Goal: Check status: Check status

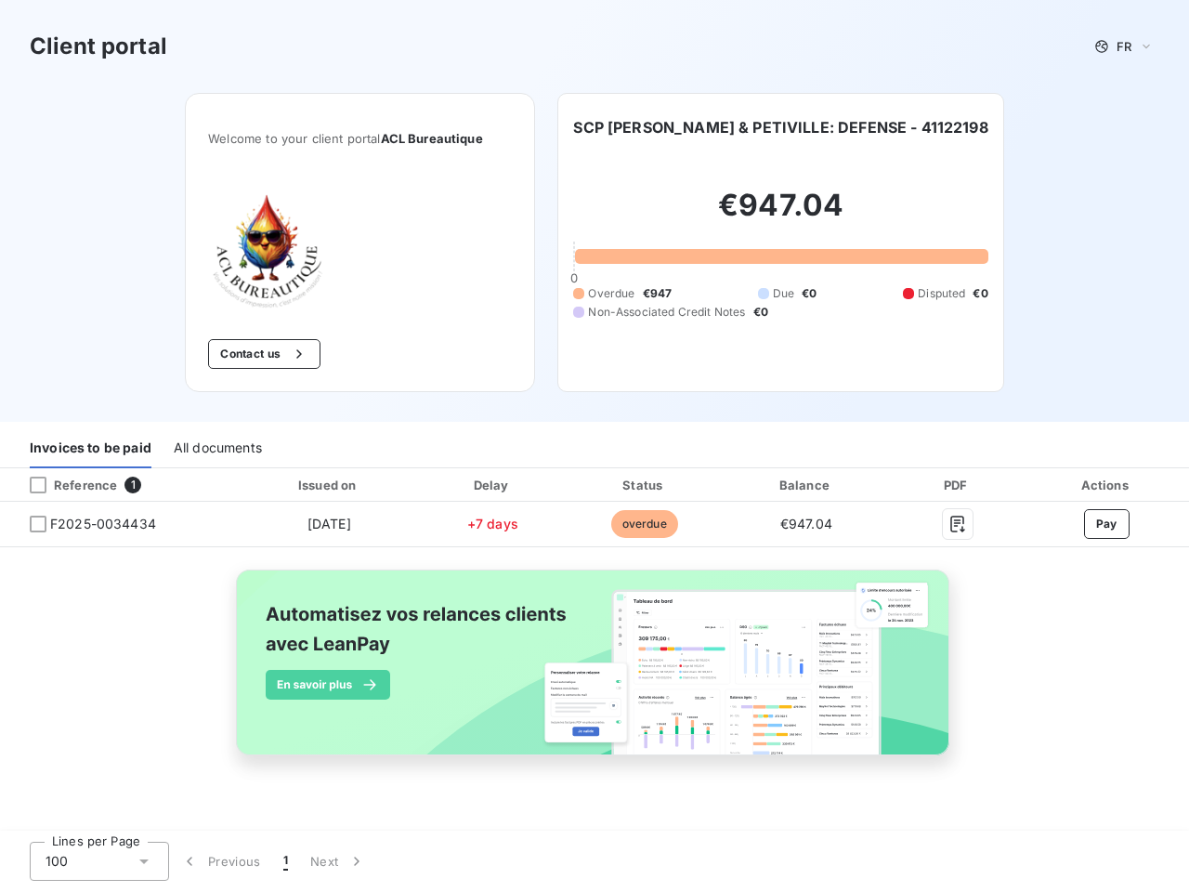
click at [594, 446] on div "Invoices to be paid All documents" at bounding box center [594, 448] width 1189 height 39
click at [1124, 46] on span "FR" at bounding box center [1123, 46] width 15 height 15
click at [262, 354] on button "Contact us" at bounding box center [264, 354] width 112 height 30
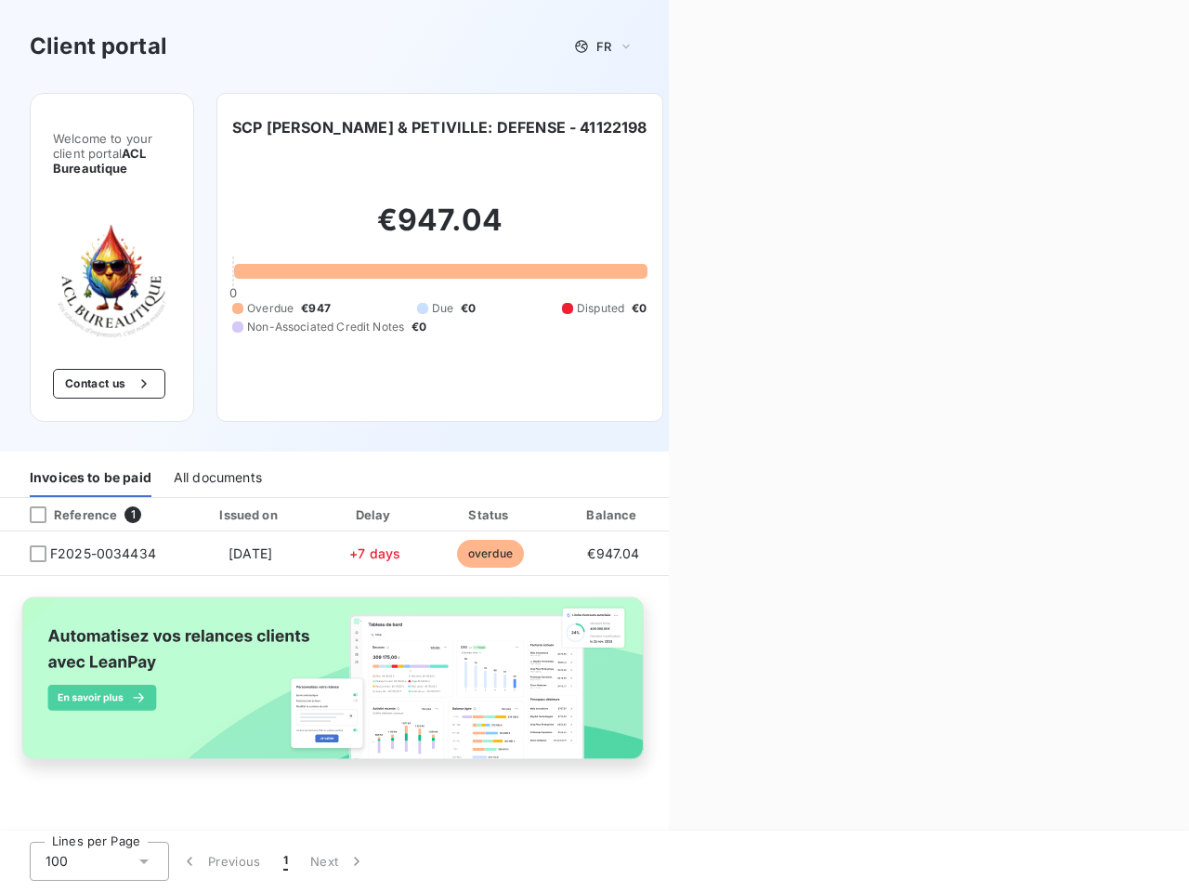
click at [798, 127] on div "Contact us Fill out the form below, and a member of our team will get back to y…" at bounding box center [929, 446] width 520 height 892
click at [90, 458] on div "Invoices to be paid" at bounding box center [91, 477] width 122 height 39
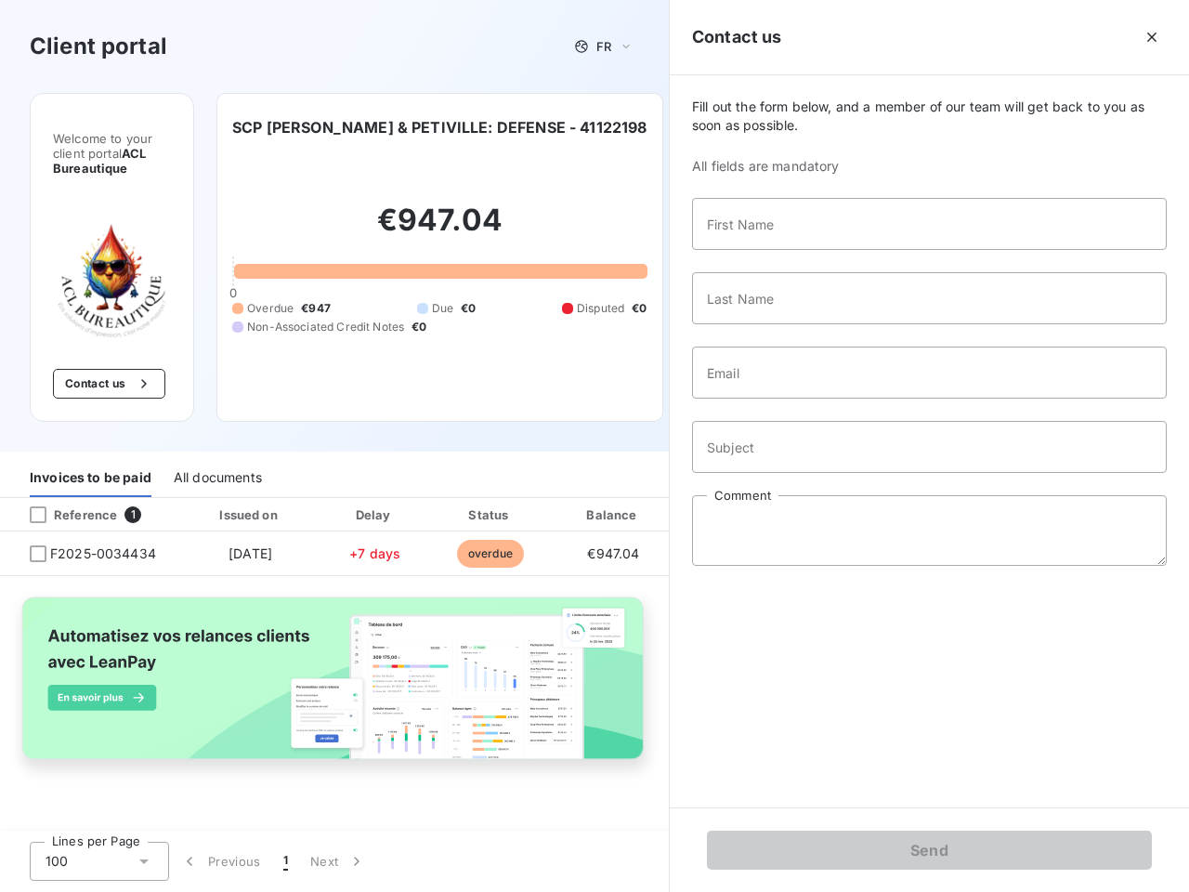
click at [216, 458] on div "All documents" at bounding box center [218, 477] width 88 height 39
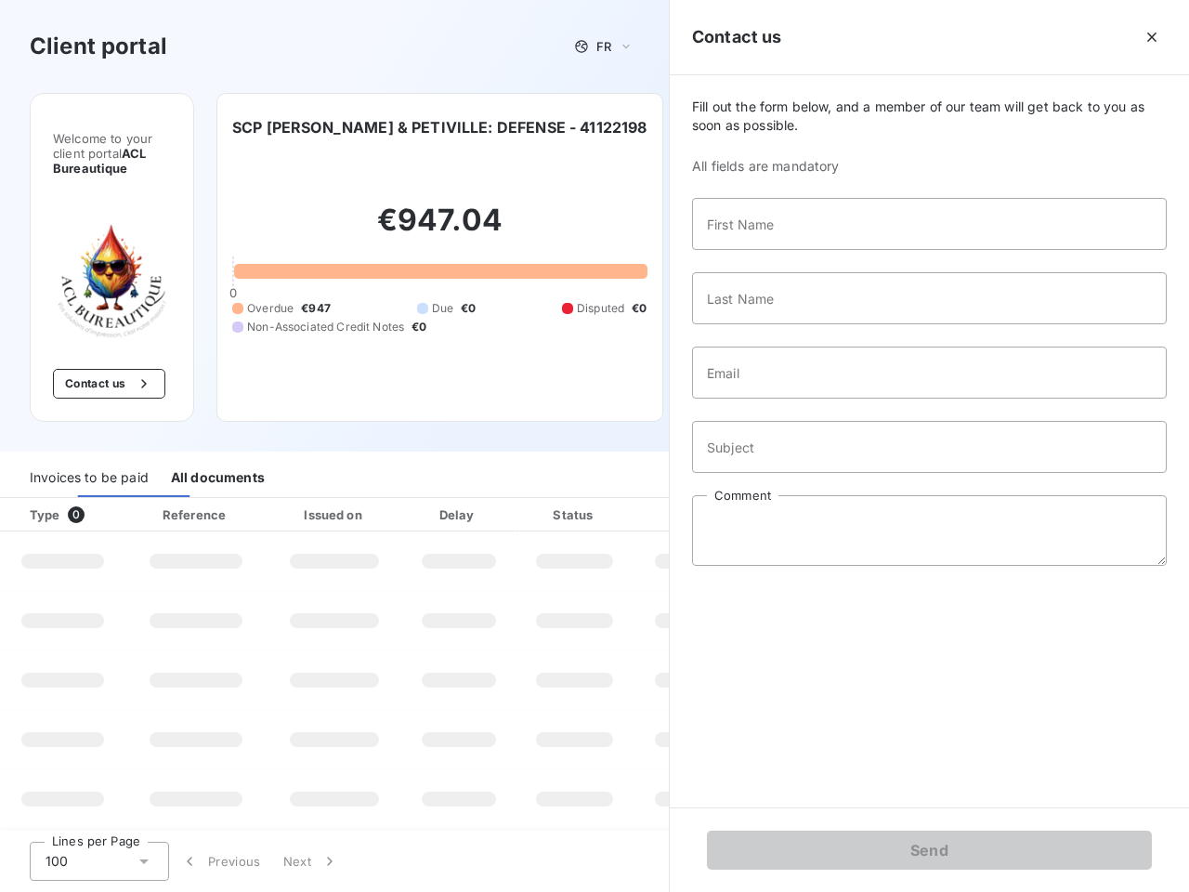
click at [119, 498] on th "Type 0" at bounding box center [62, 514] width 125 height 33
click at [38, 498] on th "Type 0" at bounding box center [62, 514] width 125 height 33
click at [328, 498] on th "Issued on" at bounding box center [335, 514] width 136 height 33
click at [492, 498] on th "Delay" at bounding box center [458, 514] width 113 height 33
